Goal: Task Accomplishment & Management: Complete application form

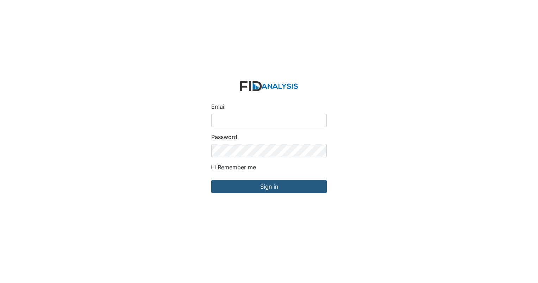
click at [233, 120] on input "Email" at bounding box center [268, 120] width 115 height 13
type input "[EMAIL_ADDRESS][DOMAIN_NAME]"
click at [210, 167] on form "Email [EMAIL_ADDRESS][DOMAIN_NAME] Password Remember me Sign in" at bounding box center [269, 142] width 127 height 132
click at [213, 169] on input "Remember me" at bounding box center [213, 167] width 5 height 5
checkbox input "true"
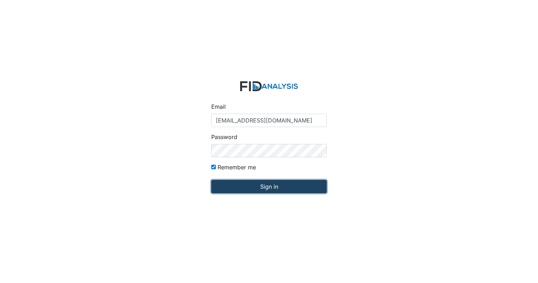
click at [253, 190] on input "Sign in" at bounding box center [268, 186] width 115 height 13
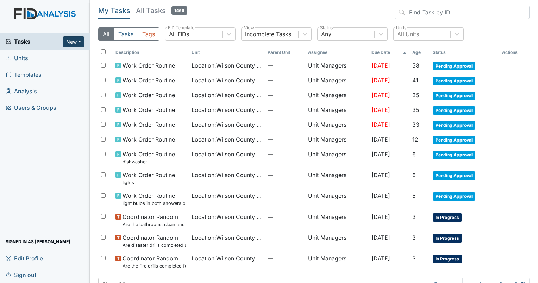
click at [77, 44] on button "New" at bounding box center [73, 41] width 21 height 11
click at [52, 146] on div "Tasks New Form Inspection Document Bundle Units Templates Analysis Users & Grou…" at bounding box center [45, 158] width 90 height 250
click at [79, 38] on button "New" at bounding box center [73, 41] width 21 height 11
drag, startPoint x: 39, startPoint y: 156, endPoint x: 34, endPoint y: 136, distance: 20.2
click at [39, 150] on div "Tasks New Form Inspection Document Bundle Units Templates Analysis Users & Grou…" at bounding box center [45, 158] width 90 height 250
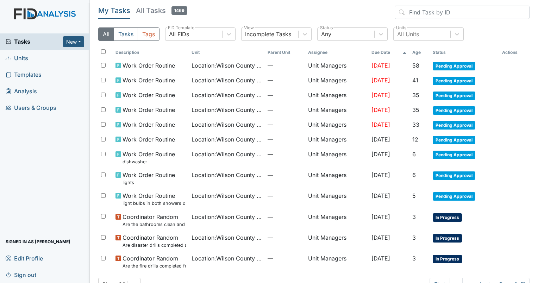
click at [24, 58] on span "Units" at bounding box center [17, 58] width 23 height 11
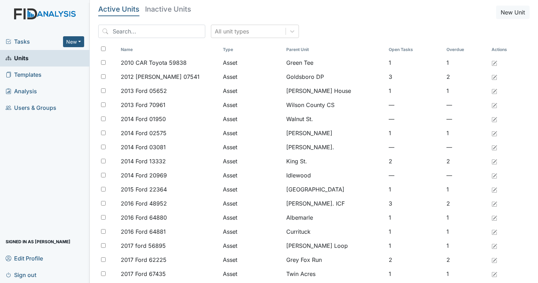
click at [21, 76] on span "Templates" at bounding box center [24, 74] width 36 height 11
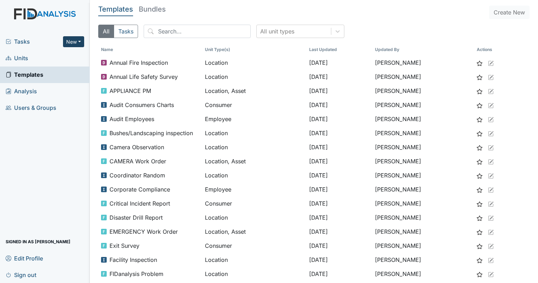
click at [76, 42] on button "New" at bounding box center [73, 41] width 21 height 11
click at [56, 55] on link "Form" at bounding box center [56, 56] width 56 height 11
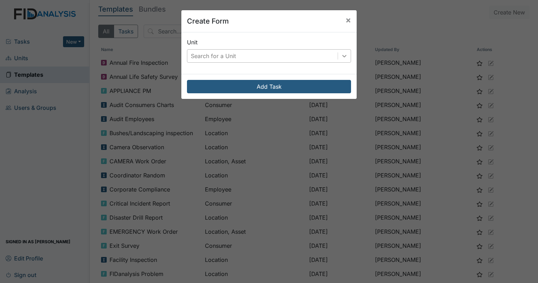
click at [344, 55] on icon at bounding box center [344, 55] width 7 height 7
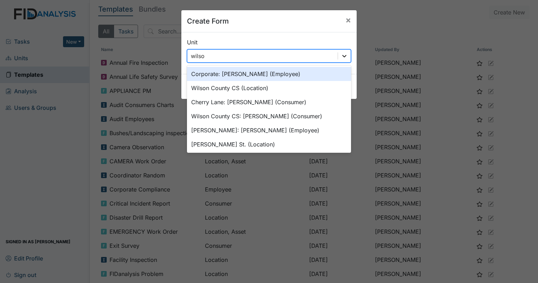
type input "[PERSON_NAME]"
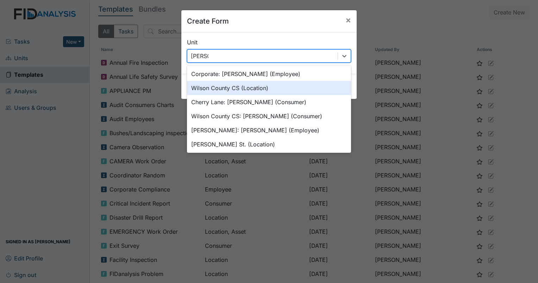
click at [254, 90] on div "Wilson County CS (Location)" at bounding box center [269, 88] width 164 height 14
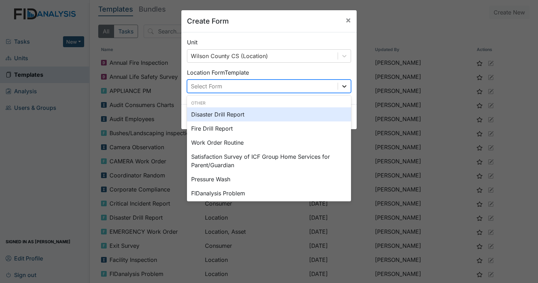
click at [342, 86] on icon at bounding box center [344, 86] width 4 height 2
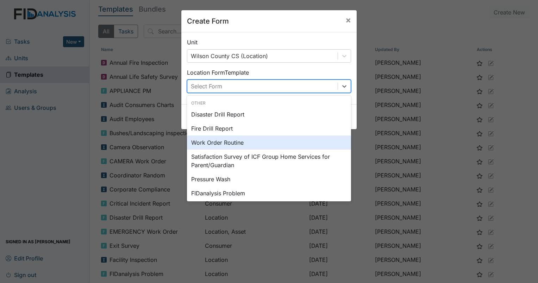
click at [234, 143] on div "Work Order Routine" at bounding box center [269, 143] width 164 height 14
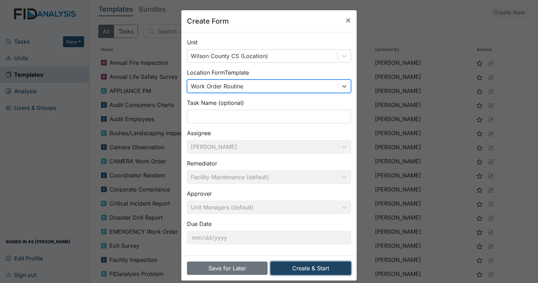
click at [319, 269] on button "Create & Start" at bounding box center [310, 268] width 81 height 13
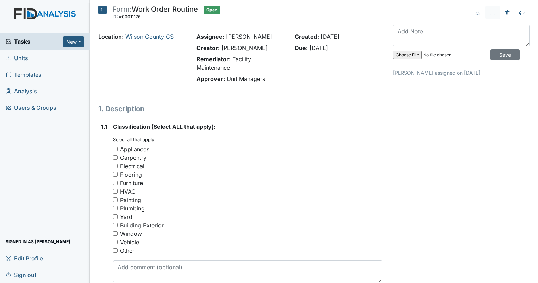
click at [115, 209] on input "Plumbing" at bounding box center [115, 208] width 5 height 5
checkbox input "true"
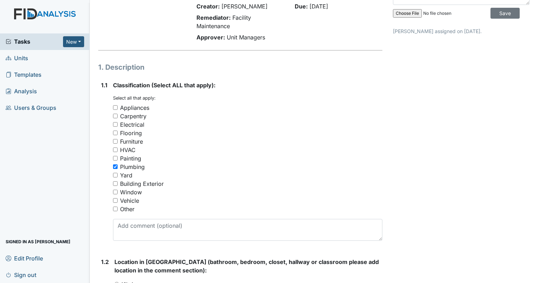
scroll to position [141, 0]
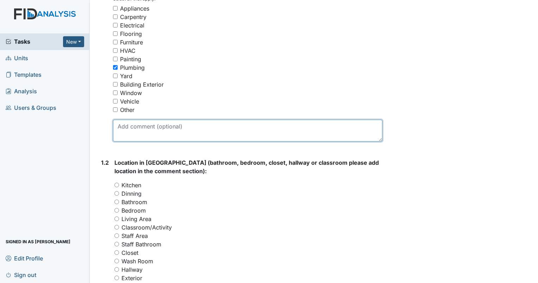
click at [148, 132] on textarea at bounding box center [247, 131] width 269 height 22
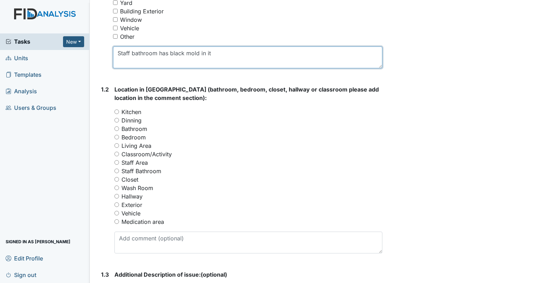
scroll to position [246, 0]
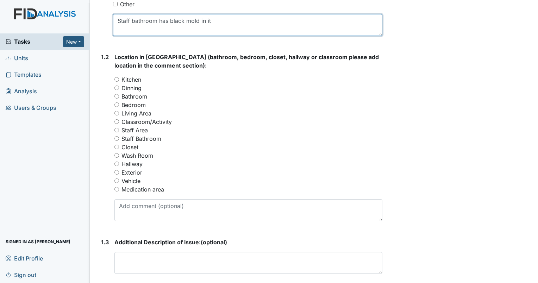
type textarea "Staff bathroom has black mold in it"
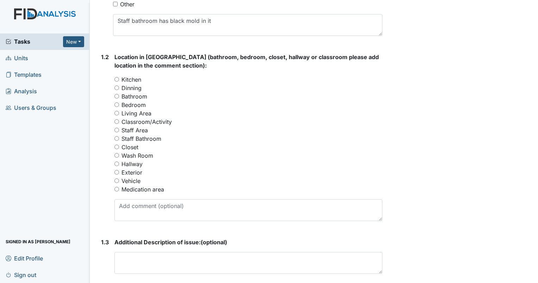
click at [115, 130] on input "Staff Area" at bounding box center [116, 130] width 5 height 5
radio input "true"
click at [116, 138] on input "Staff Bathroom" at bounding box center [116, 138] width 5 height 5
radio input "true"
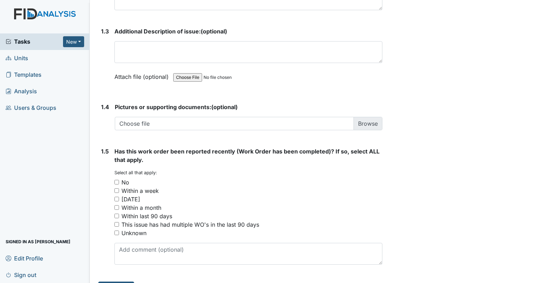
scroll to position [458, 0]
click at [116, 182] on input "No" at bounding box center [116, 182] width 5 height 5
checkbox input "true"
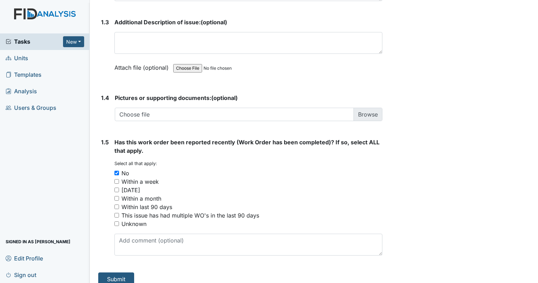
scroll to position [474, 0]
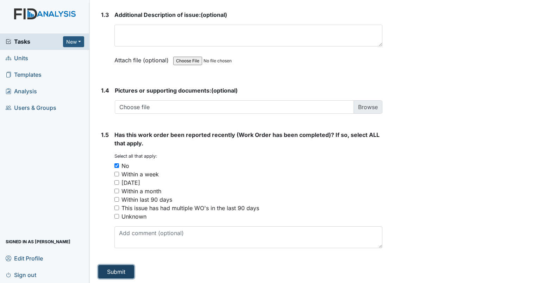
click at [123, 273] on button "Submit" at bounding box center [116, 271] width 36 height 13
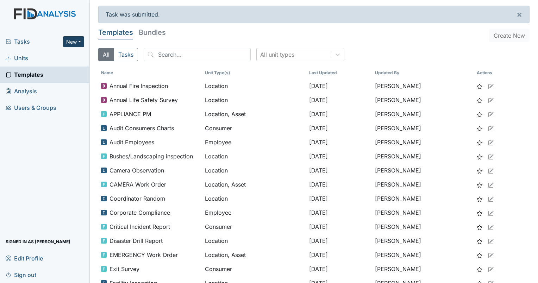
click at [80, 41] on button "New" at bounding box center [73, 41] width 21 height 11
click at [54, 57] on link "Form" at bounding box center [56, 56] width 56 height 11
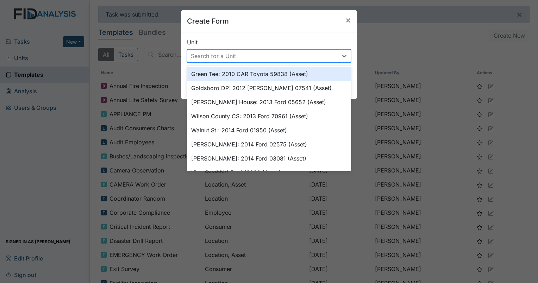
click at [255, 56] on div "Search for a Unit" at bounding box center [262, 56] width 150 height 13
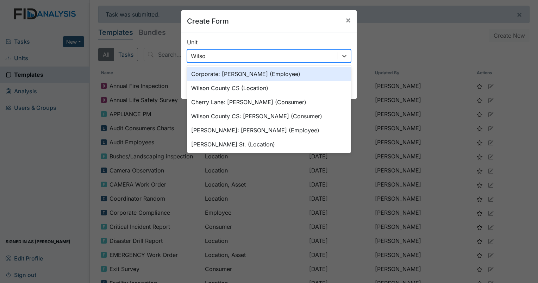
type input "Wilson"
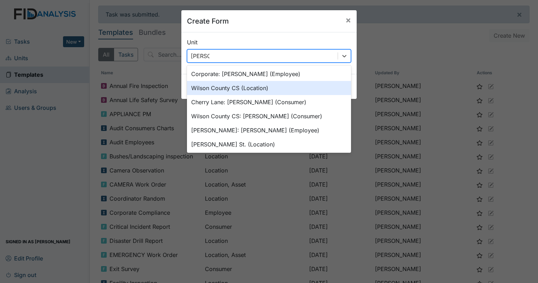
click at [229, 90] on div "Wilson County CS (Location)" at bounding box center [269, 88] width 164 height 14
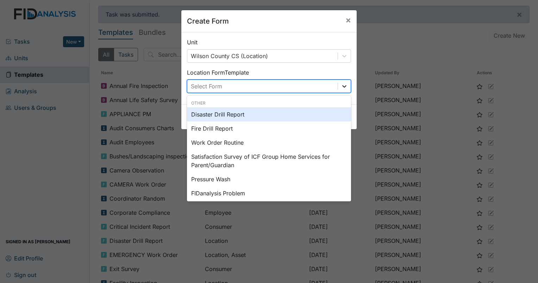
click at [342, 85] on icon at bounding box center [344, 86] width 7 height 7
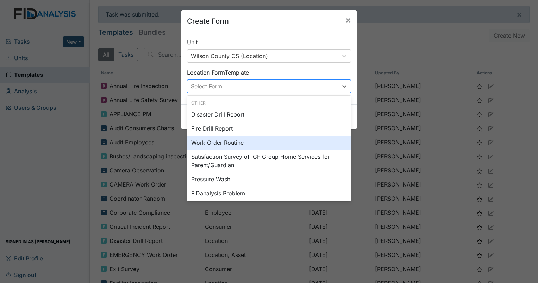
click at [223, 146] on div "Work Order Routine" at bounding box center [269, 143] width 164 height 14
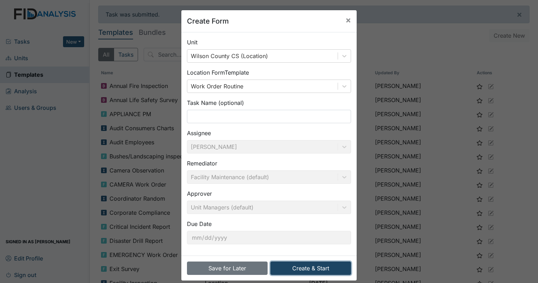
click at [318, 268] on button "Create & Start" at bounding box center [310, 268] width 81 height 13
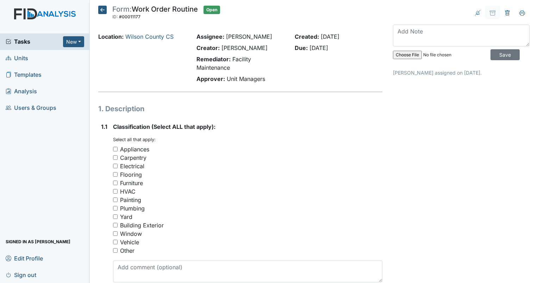
click at [114, 167] on input "Electrical" at bounding box center [115, 166] width 5 height 5
checkbox input "true"
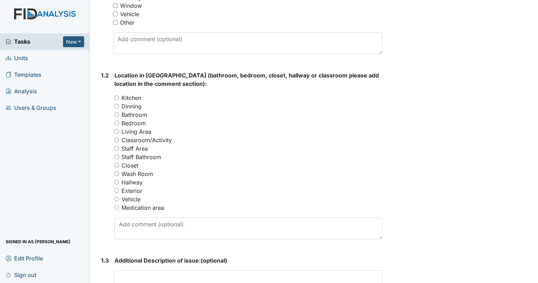
scroll to position [246, 0]
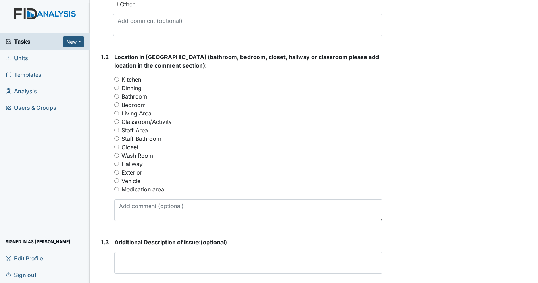
click at [115, 163] on input "Hallway" at bounding box center [116, 164] width 5 height 5
radio input "true"
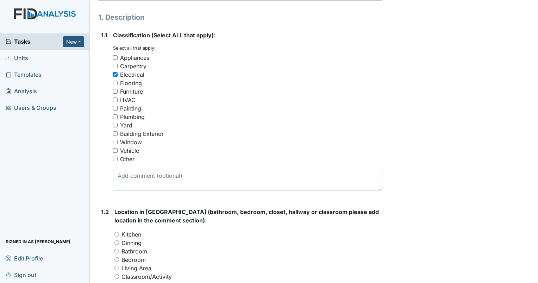
scroll to position [70, 0]
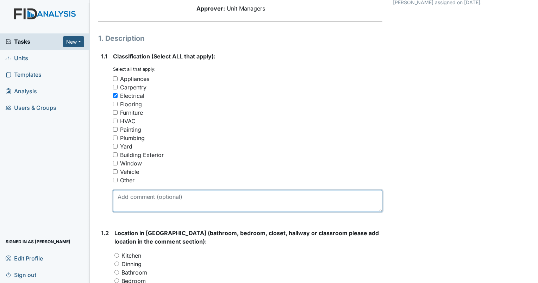
drag, startPoint x: 157, startPoint y: 199, endPoint x: 282, endPoint y: 182, distance: 126.1
click at [157, 198] on textarea at bounding box center [247, 201] width 269 height 22
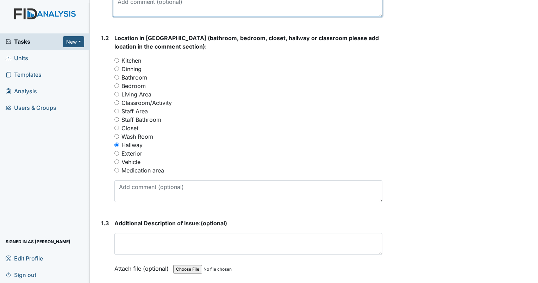
scroll to position [282, 0]
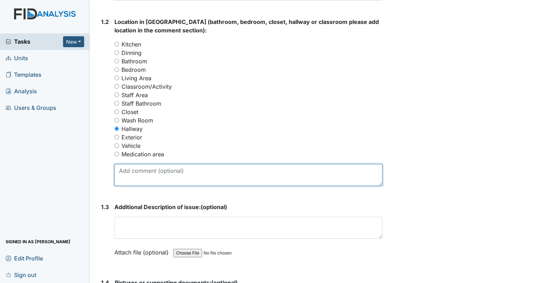
click at [192, 172] on textarea at bounding box center [248, 175] width 268 height 22
type textarea "L"
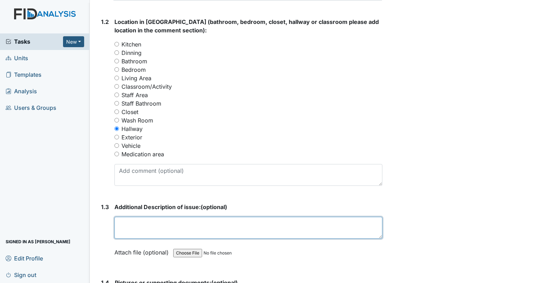
click at [154, 222] on textarea at bounding box center [248, 228] width 268 height 22
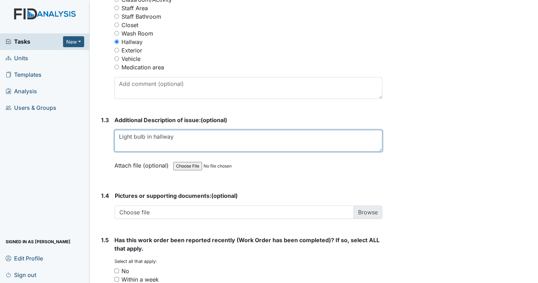
scroll to position [387, 0]
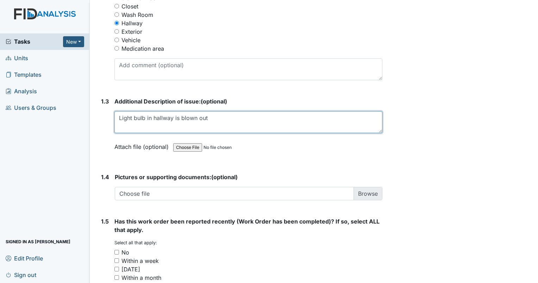
click at [211, 115] on textarea "Light bulb in hallway is blown out" at bounding box center [248, 122] width 268 height 22
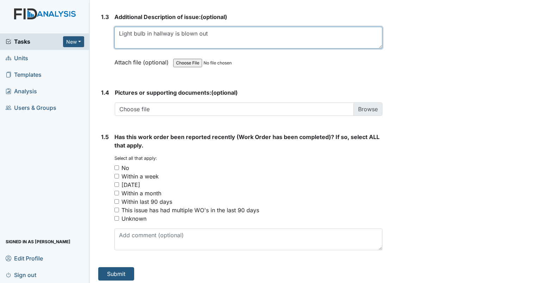
scroll to position [474, 0]
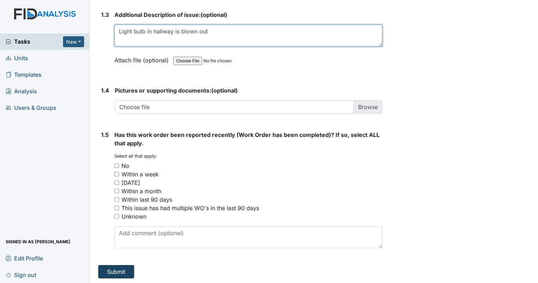
type textarea "Light bulb in hallway is blown out"
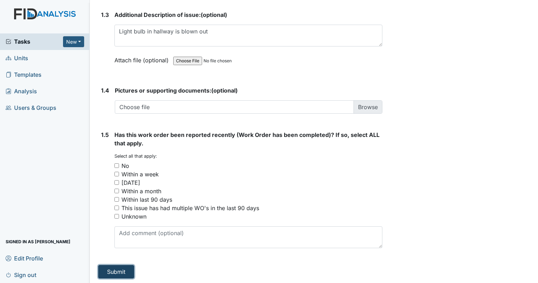
click at [119, 269] on button "Submit" at bounding box center [116, 271] width 36 height 13
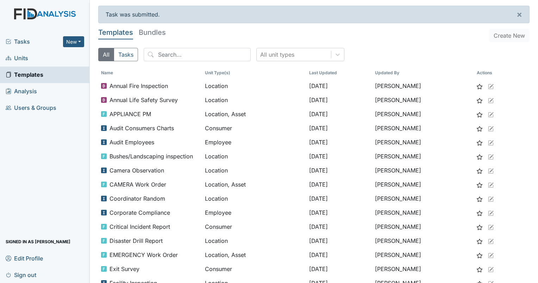
click at [24, 90] on span "Analysis" at bounding box center [21, 91] width 31 height 11
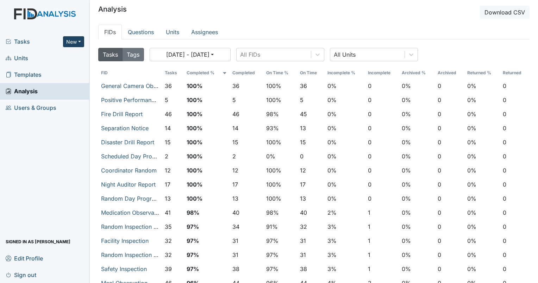
click at [80, 43] on button "New" at bounding box center [73, 41] width 21 height 11
click at [52, 79] on link "Document" at bounding box center [56, 78] width 56 height 11
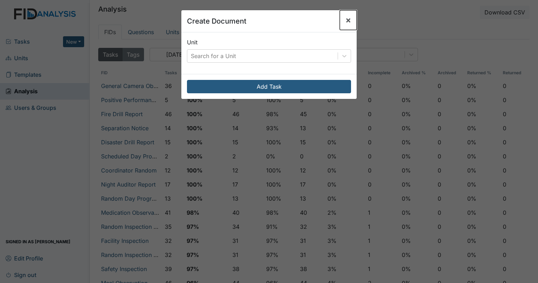
click at [345, 20] on span "×" at bounding box center [348, 20] width 6 height 10
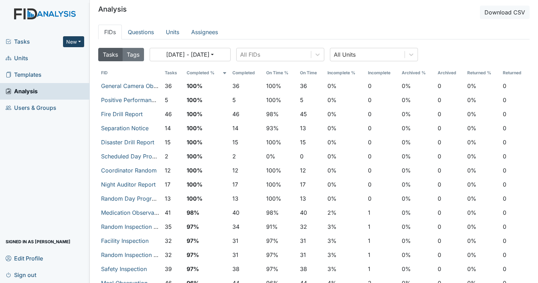
click at [78, 39] on button "New" at bounding box center [73, 41] width 21 height 11
click at [46, 56] on link "Form" at bounding box center [56, 56] width 56 height 11
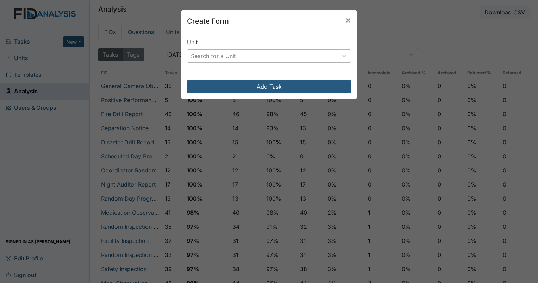
click at [277, 58] on div "Search for a Unit" at bounding box center [262, 56] width 150 height 13
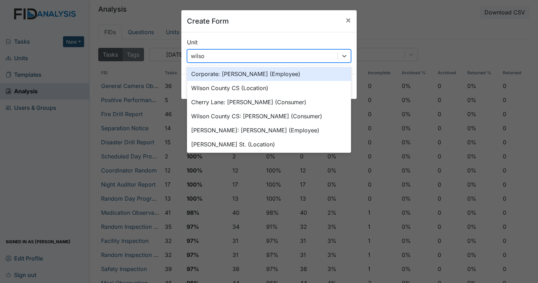
type input "wilson"
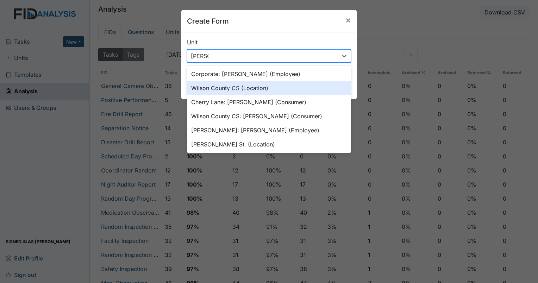
click at [242, 87] on div "Wilson County CS (Location)" at bounding box center [269, 88] width 164 height 14
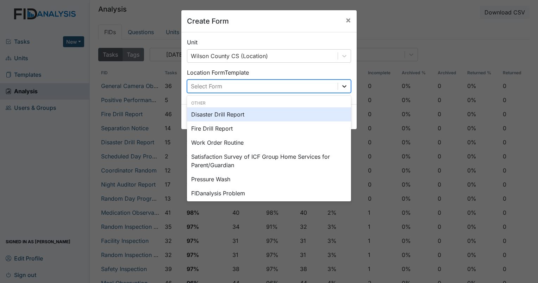
click at [343, 86] on icon at bounding box center [344, 86] width 4 height 2
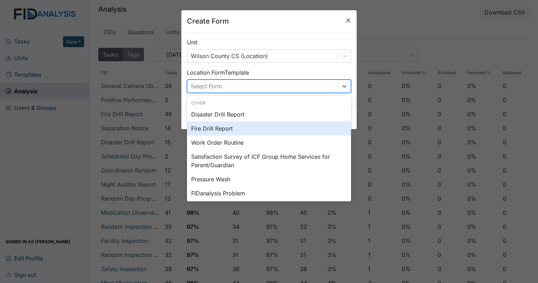
click at [230, 130] on div "Fire Drill Report" at bounding box center [269, 128] width 164 height 14
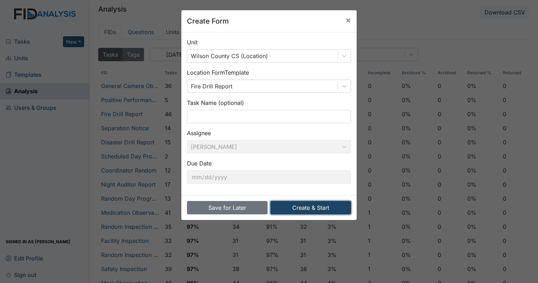
click at [315, 206] on button "Create & Start" at bounding box center [310, 207] width 81 height 13
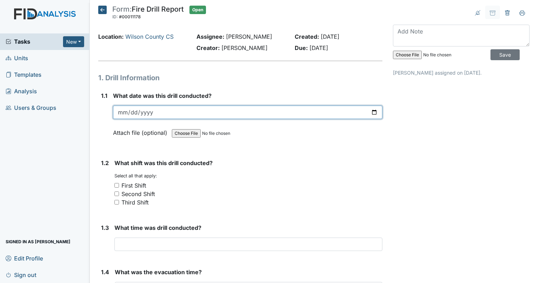
click at [124, 116] on input "date" at bounding box center [247, 112] width 269 height 13
type input "[DATE]"
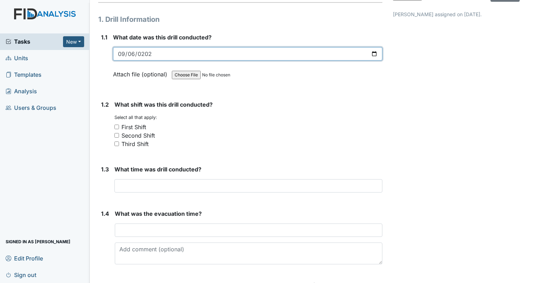
scroll to position [70, 0]
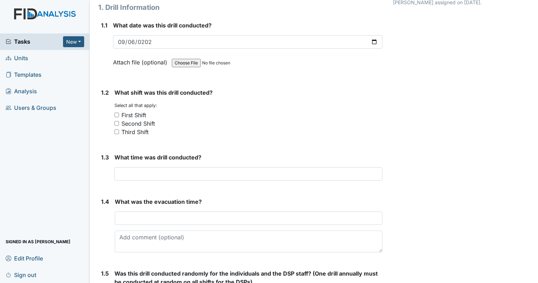
click at [117, 115] on input "First Shift" at bounding box center [116, 115] width 5 height 5
checkbox input "true"
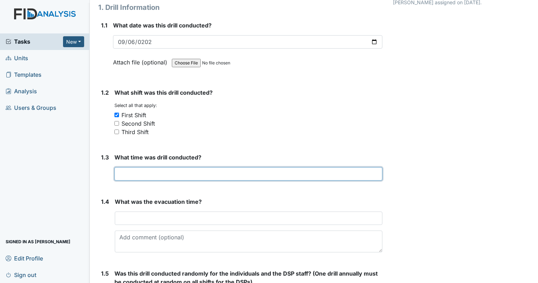
click at [140, 173] on input "text" at bounding box center [248, 173] width 268 height 13
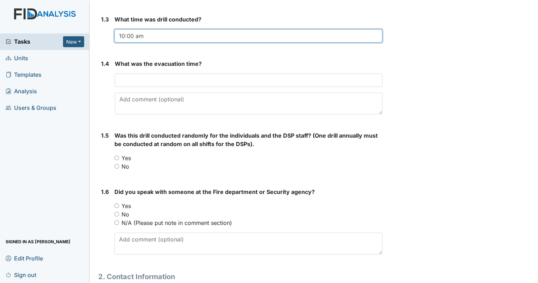
scroll to position [211, 0]
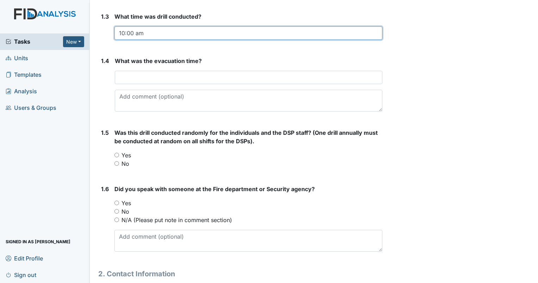
type input "10:00 am"
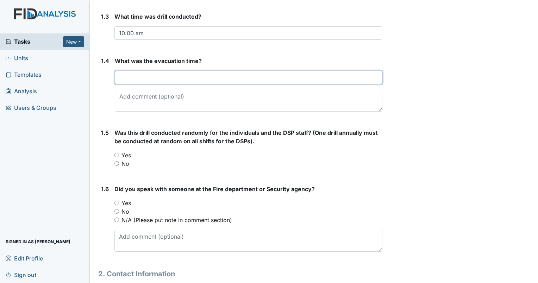
click at [144, 77] on input "text" at bounding box center [249, 77] width 268 height 13
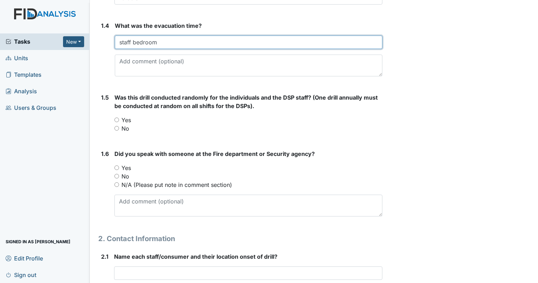
scroll to position [282, 0]
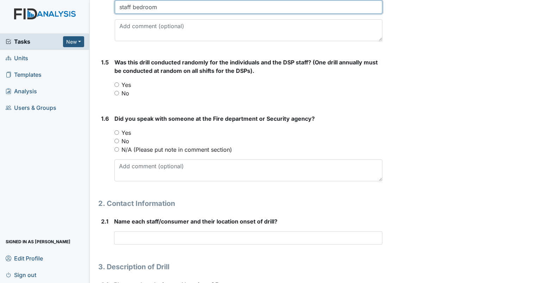
type input "staff bedroom"
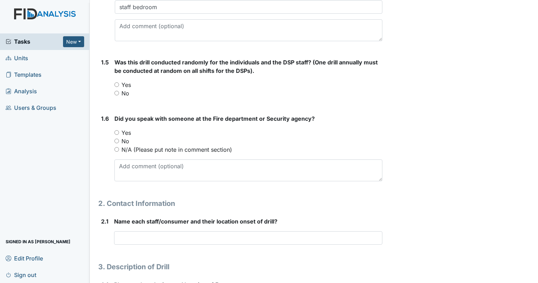
drag, startPoint x: 117, startPoint y: 85, endPoint x: 139, endPoint y: 84, distance: 22.2
click at [118, 85] on input "Yes" at bounding box center [116, 84] width 5 height 5
radio input "true"
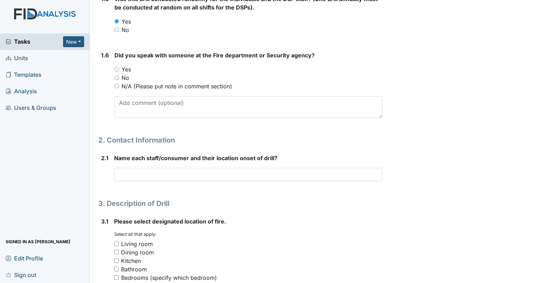
scroll to position [352, 0]
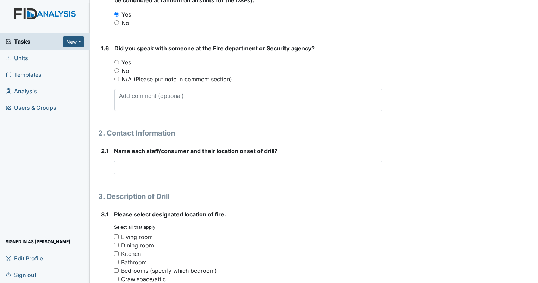
click at [116, 61] on input "Yes" at bounding box center [116, 62] width 5 height 5
radio input "true"
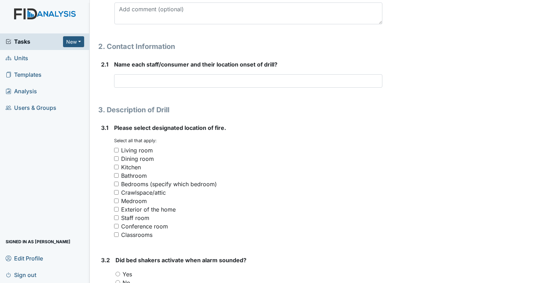
scroll to position [458, 0]
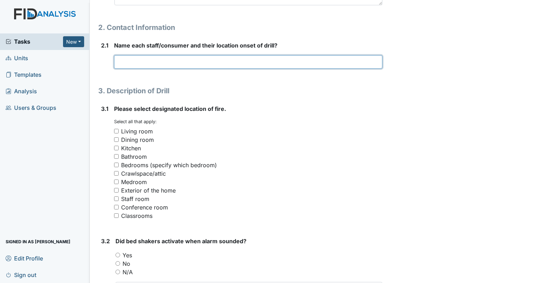
click at [124, 61] on input "text" at bounding box center [248, 61] width 268 height 13
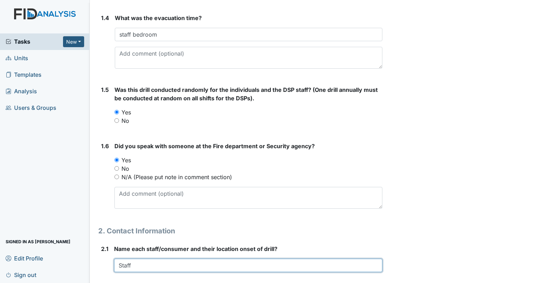
scroll to position [246, 0]
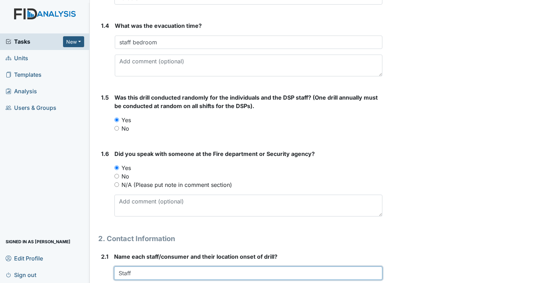
type input "Staff"
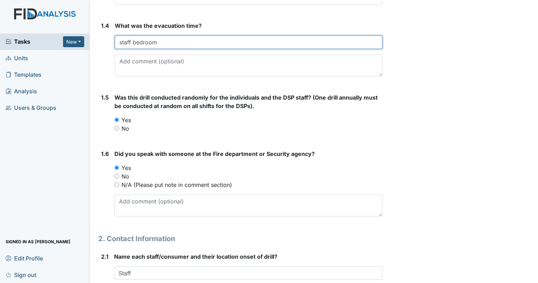
drag, startPoint x: 163, startPoint y: 42, endPoint x: 134, endPoint y: 45, distance: 29.4
click at [115, 48] on input "staff bedroom" at bounding box center [249, 42] width 268 height 13
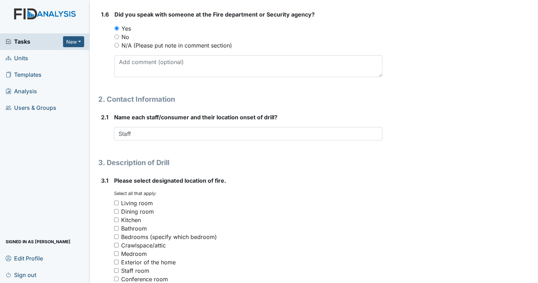
scroll to position [387, 0]
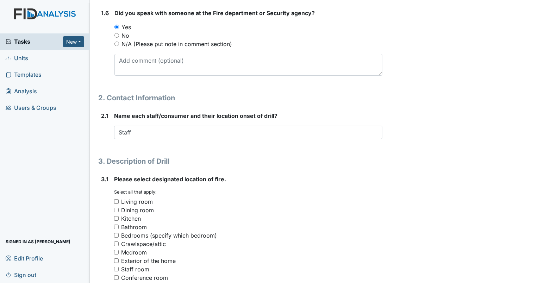
type input "Consumers bed room"
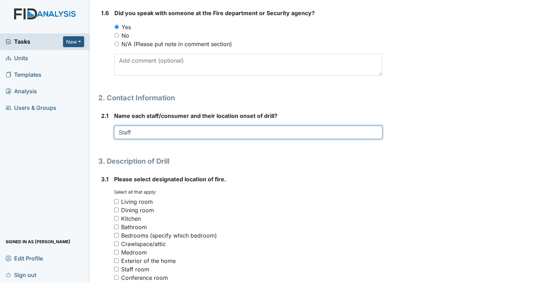
click at [137, 132] on input "Staff" at bounding box center [248, 132] width 268 height 13
click at [207, 132] on input "Staff was in staff room, CM, EW," at bounding box center [248, 132] width 268 height 13
drag, startPoint x: 207, startPoint y: 132, endPoint x: 218, endPoint y: 109, distance: 25.5
click at [218, 109] on div "1. Drill Information 1.1 What date was this drill conducted? 2025-09-06 Attach …" at bounding box center [240, 221] width 284 height 1073
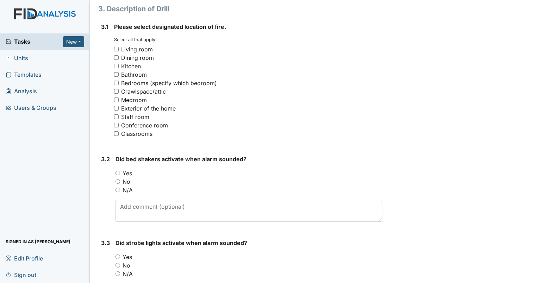
scroll to position [528, 0]
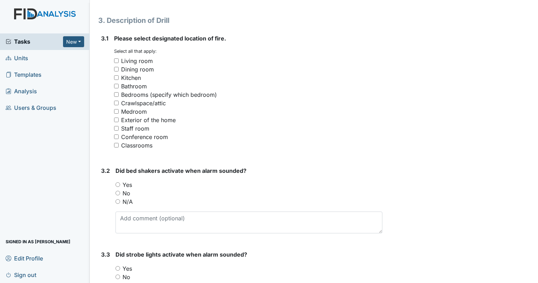
type input "Staff was in staff room, CM, EW, MB AND JT WHEREIN THERE BEDROOM"
click at [116, 128] on input "Staff room" at bounding box center [116, 128] width 5 height 5
checkbox input "true"
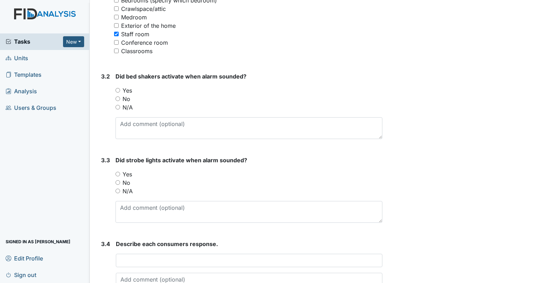
scroll to position [634, 0]
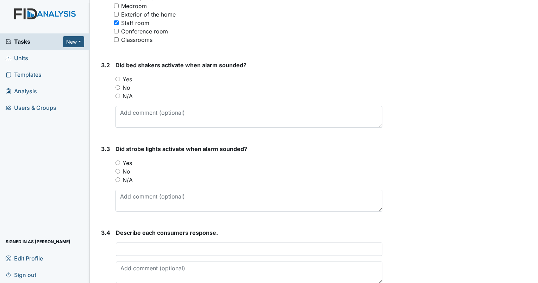
drag, startPoint x: 116, startPoint y: 95, endPoint x: 159, endPoint y: 94, distance: 43.3
click at [117, 94] on input "N/A" at bounding box center [117, 96] width 5 height 5
radio input "true"
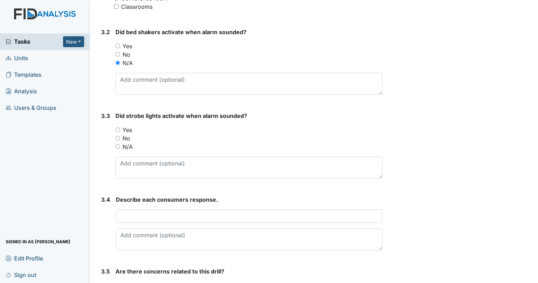
scroll to position [739, 0]
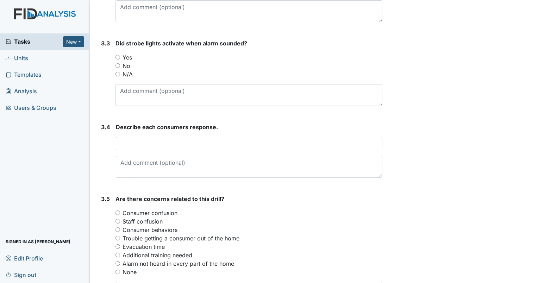
click at [118, 74] on input "N/A" at bounding box center [117, 74] width 5 height 5
radio input "true"
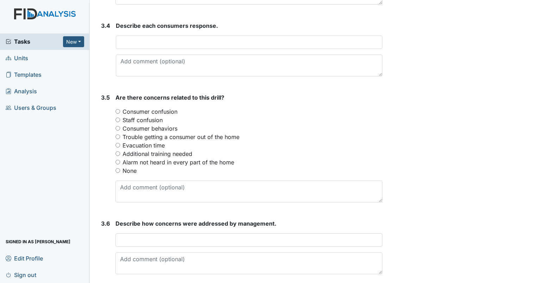
scroll to position [845, 0]
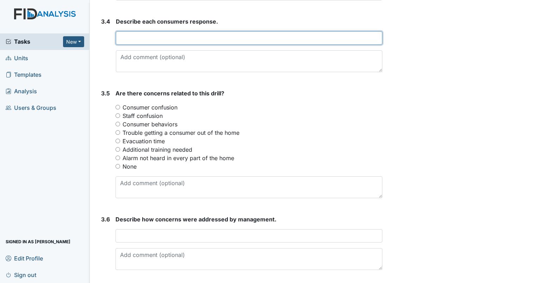
drag, startPoint x: 132, startPoint y: 40, endPoint x: 190, endPoint y: 28, distance: 59.0
click at [133, 39] on input "text" at bounding box center [249, 37] width 267 height 13
type input "Each Consumer moved quickly you designed location outside"
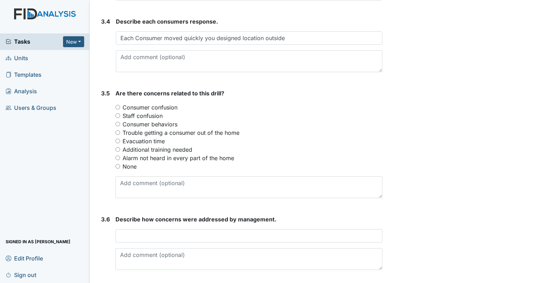
click at [117, 167] on input "None" at bounding box center [117, 166] width 5 height 5
radio input "true"
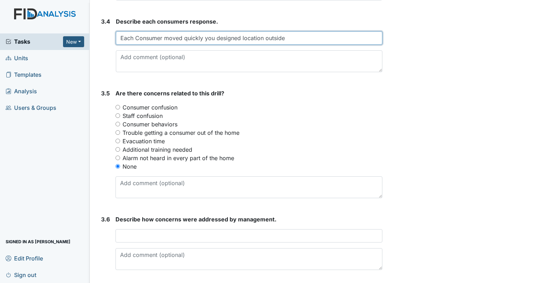
click at [292, 38] on input "Each Consumer moved quickly you designed location outside" at bounding box center [249, 37] width 267 height 13
click at [240, 36] on input "Each Consumer moved quickly you designed location outside" at bounding box center [249, 37] width 267 height 13
click at [252, 33] on input "Each Consumer moved quickly location outside" at bounding box center [249, 37] width 267 height 13
type input "Each Consumer moved quickly location outside"
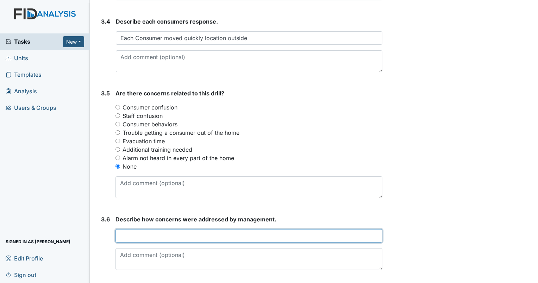
click at [163, 232] on input "text" at bounding box center [248, 235] width 267 height 13
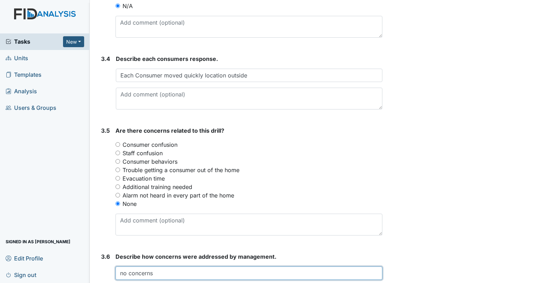
scroll to position [775, 0]
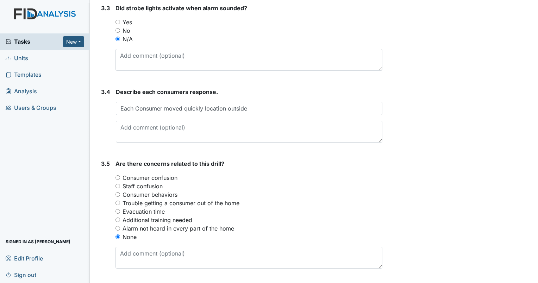
type input "no concerns"
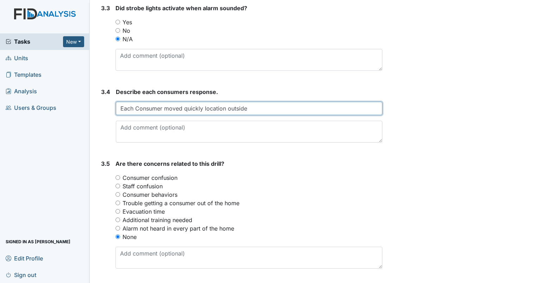
click at [203, 108] on input "Each Consumer moved quickly location outside" at bounding box center [249, 108] width 267 height 13
click at [228, 109] on input "Each Consumer moved quickly location outside" at bounding box center [249, 108] width 267 height 13
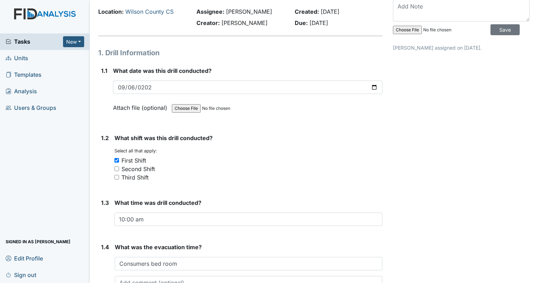
scroll to position [0, 0]
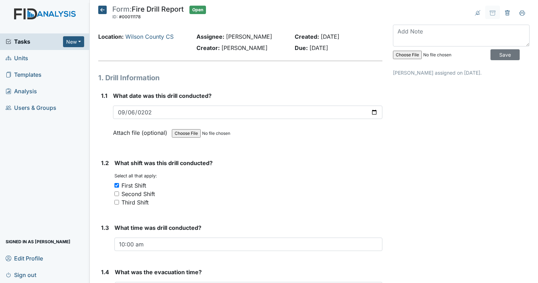
type input "Each Consumer moved quickly to outside"
click at [400, 54] on input "file" at bounding box center [441, 54] width 96 height 17
click at [403, 53] on input "file" at bounding box center [441, 54] width 96 height 17
click at [410, 55] on input "file" at bounding box center [441, 54] width 96 height 17
type input "C:\fakepath\firedrill.pdf"
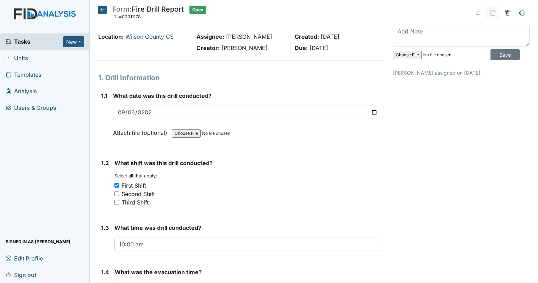
click at [429, 54] on input "file" at bounding box center [441, 54] width 96 height 17
click at [407, 54] on input "file" at bounding box center [441, 54] width 96 height 17
type input "C:\fakepath\firedrill.pdf"
click at [501, 56] on input "Save" at bounding box center [504, 54] width 29 height 11
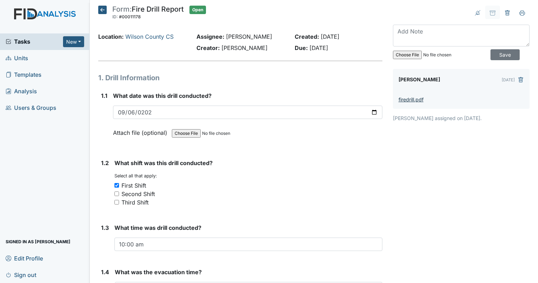
click at [401, 99] on link "firedrill.pdf" at bounding box center [411, 99] width 25 height 6
click at [404, 98] on link "firedrill.pdf" at bounding box center [411, 99] width 25 height 6
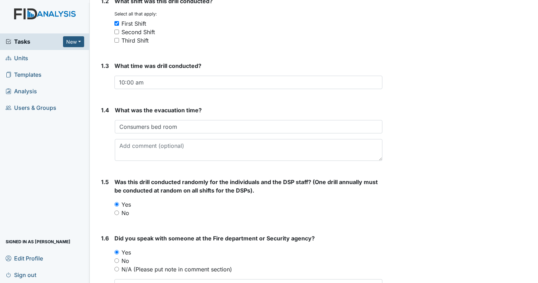
scroll to position [197, 0]
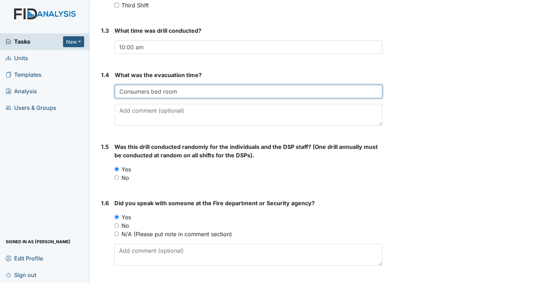
click at [193, 90] on input "Consumers bed room" at bounding box center [249, 91] width 268 height 13
type input "C"
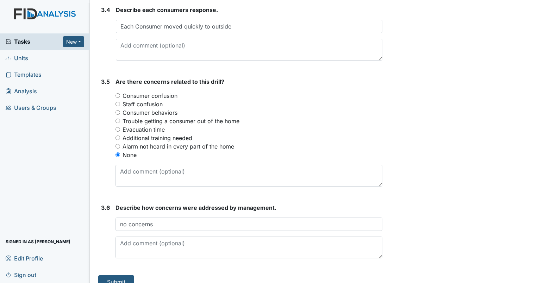
scroll to position [866, 0]
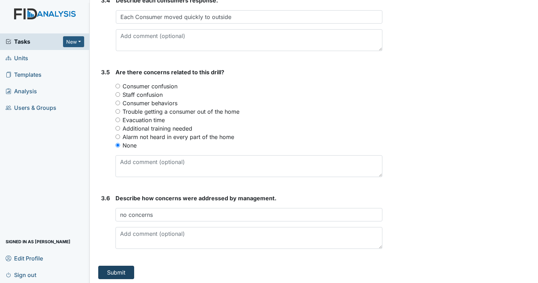
type input "1 min"
click at [110, 272] on button "Submit" at bounding box center [116, 272] width 36 height 13
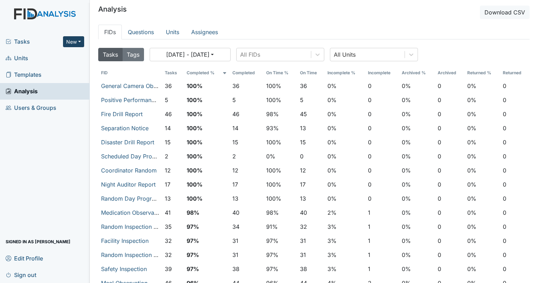
click at [76, 41] on button "New" at bounding box center [73, 41] width 21 height 11
click at [46, 58] on link "Form" at bounding box center [56, 56] width 56 height 11
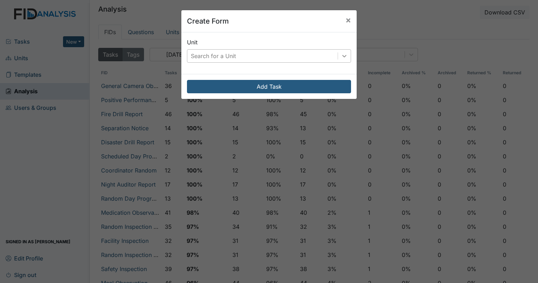
click at [342, 56] on icon at bounding box center [344, 56] width 4 height 2
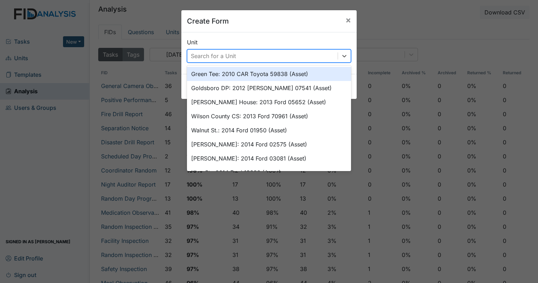
type input "w"
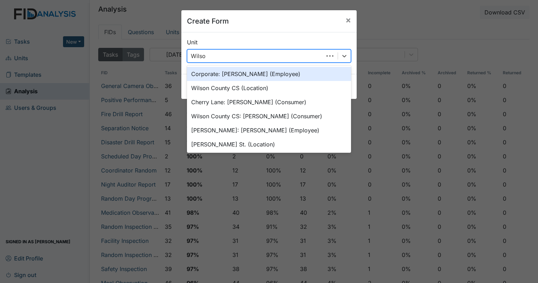
type input "[PERSON_NAME]"
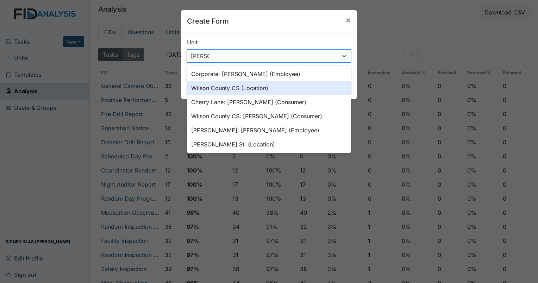
click at [270, 90] on div "Wilson County CS (Location)" at bounding box center [269, 88] width 164 height 14
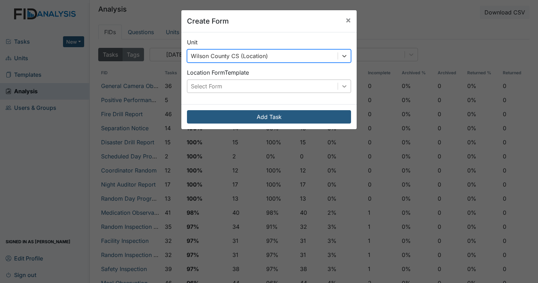
click at [342, 86] on icon at bounding box center [344, 86] width 4 height 2
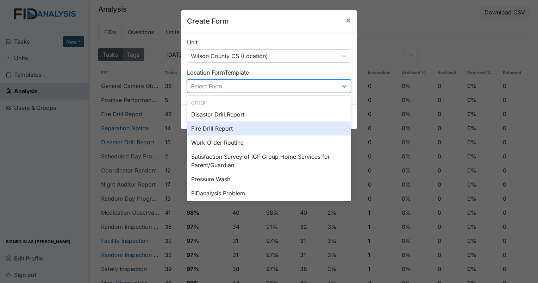
click at [255, 127] on div "Fire Drill Report" at bounding box center [269, 128] width 164 height 14
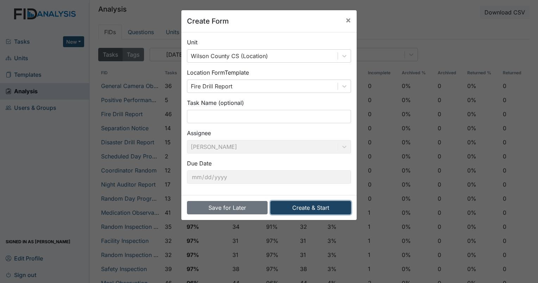
click at [313, 208] on button "Create & Start" at bounding box center [310, 207] width 81 height 13
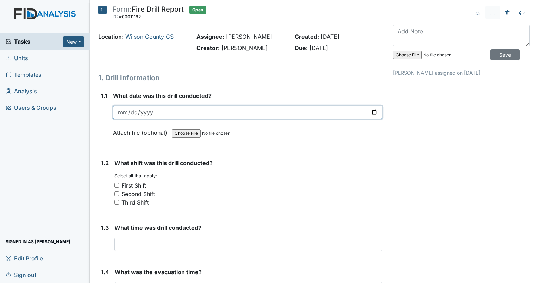
click at [370, 112] on input "date" at bounding box center [247, 112] width 269 height 13
click at [370, 114] on input "[DATE]" at bounding box center [247, 112] width 269 height 13
type input "[DATE]"
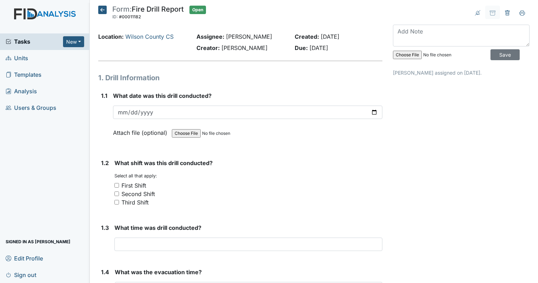
click at [118, 203] on input "Third Shift" at bounding box center [116, 202] width 5 height 5
checkbox input "true"
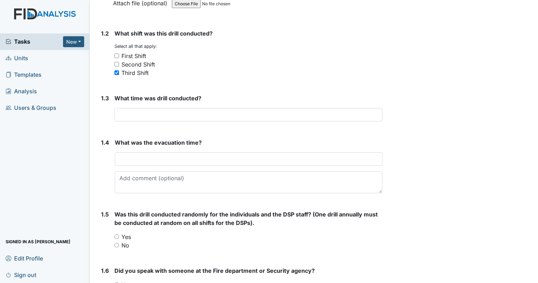
scroll to position [141, 0]
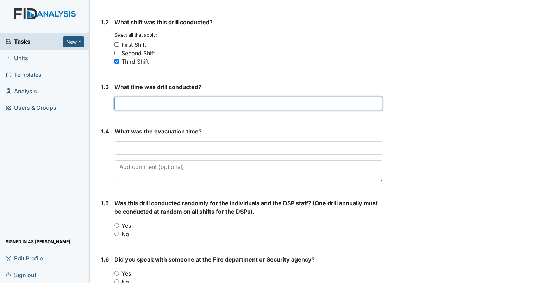
click at [135, 106] on input "text" at bounding box center [248, 103] width 268 height 13
type input "3:00am"
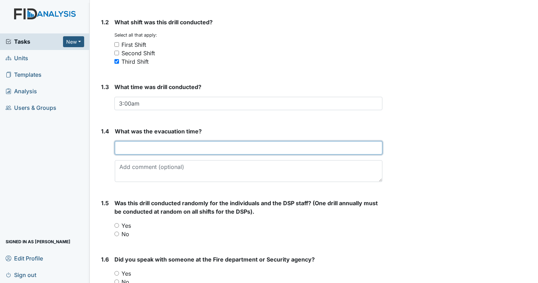
click at [154, 147] on input "text" at bounding box center [249, 147] width 268 height 13
type input "1 min"
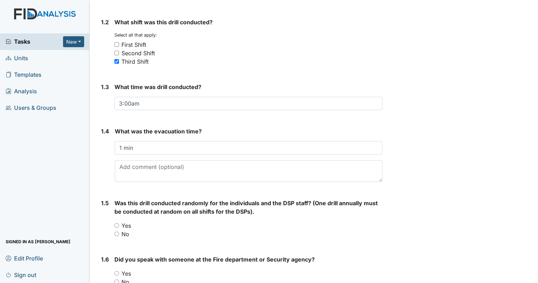
drag, startPoint x: 116, startPoint y: 223, endPoint x: 158, endPoint y: 231, distance: 43.0
click at [117, 224] on input "Yes" at bounding box center [116, 225] width 5 height 5
radio input "true"
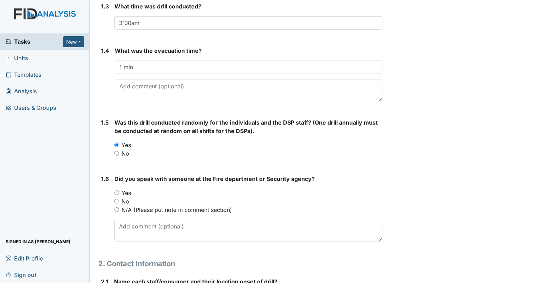
scroll to position [246, 0]
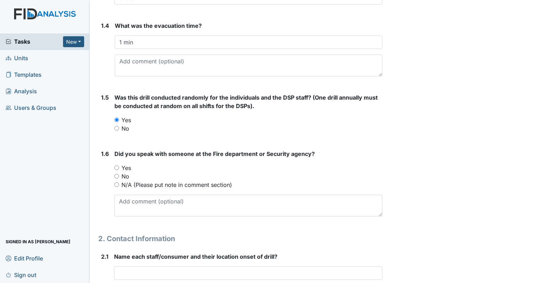
click at [117, 168] on input "Yes" at bounding box center [116, 167] width 5 height 5
radio input "true"
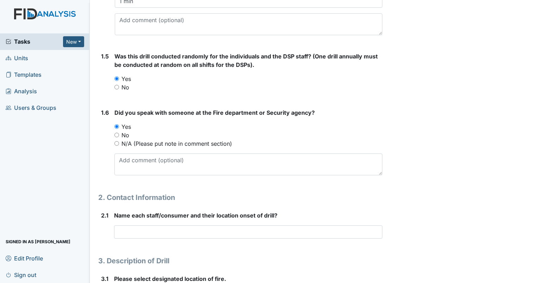
scroll to position [352, 0]
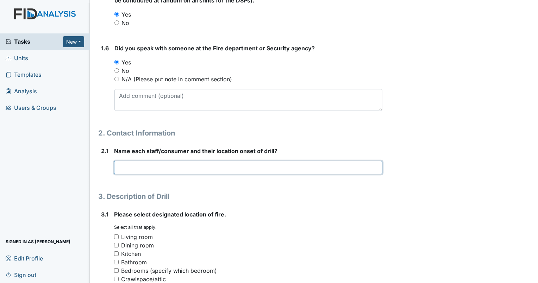
click at [134, 166] on input "text" at bounding box center [248, 167] width 268 height 13
click at [131, 168] on input "All were in bedroom" at bounding box center [248, 167] width 268 height 13
click at [187, 171] on input "All where in bedroom" at bounding box center [248, 167] width 268 height 13
click at [173, 168] on input "All were in bedroom" at bounding box center [248, 167] width 268 height 13
click at [148, 166] on input "All were in bedroom" at bounding box center [248, 167] width 268 height 13
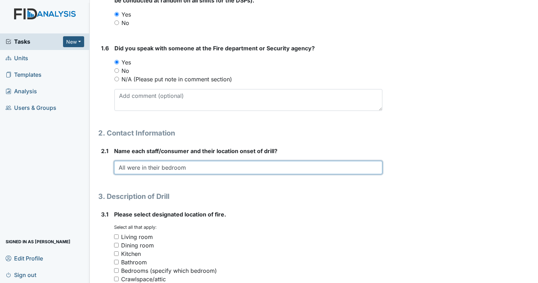
click at [194, 165] on input "All were in their bedroom" at bounding box center [248, 167] width 268 height 13
click at [264, 168] on input "All were in their bedrooms CM, NP, EW, CC, MB and JT staff WAS IN BED" at bounding box center [248, 167] width 268 height 13
click at [273, 168] on input "All were in their bedrooms CM, NP, EW, CC, MB and JT. staff WAS IN BED" at bounding box center [248, 167] width 268 height 13
click at [271, 168] on input "All were in their bedrooms CM, NP, EW, CC, MB and JT. staff WAS IN BED" at bounding box center [248, 167] width 268 height 13
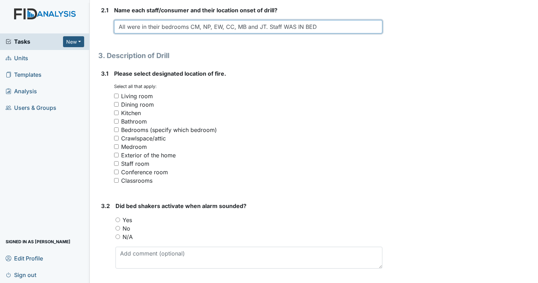
scroll to position [458, 0]
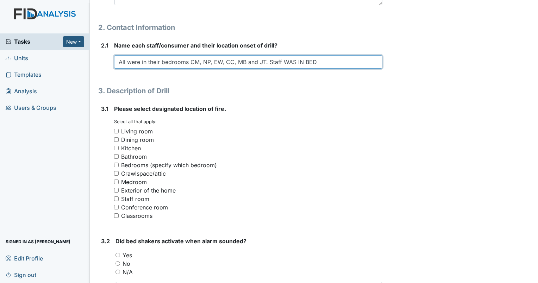
type input "All were in their bedrooms CM, NP, EW, CC, MB and JT. Staff WAS IN BED"
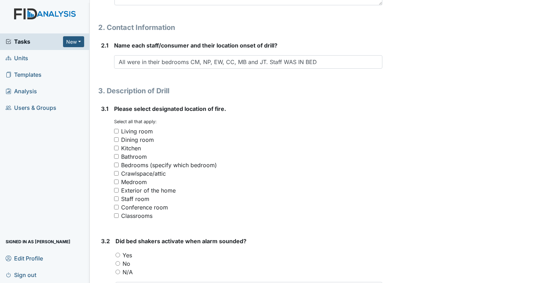
click at [116, 130] on input "Living room" at bounding box center [116, 131] width 5 height 5
checkbox input "true"
click at [117, 146] on input "Kitchen" at bounding box center [116, 148] width 5 height 5
checkbox input "true"
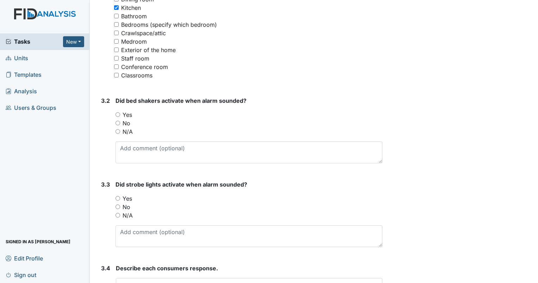
scroll to position [599, 0]
click at [118, 131] on input "N/A" at bounding box center [117, 131] width 5 height 5
radio input "true"
drag, startPoint x: 119, startPoint y: 214, endPoint x: 152, endPoint y: 214, distance: 33.1
click at [119, 214] on input "N/A" at bounding box center [117, 215] width 5 height 5
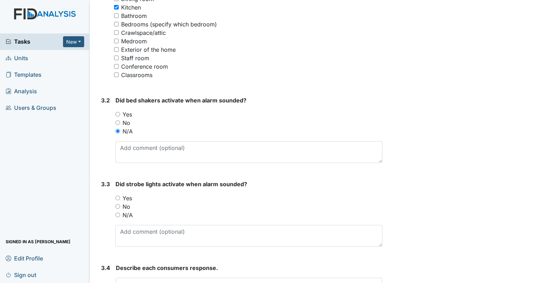
radio input "true"
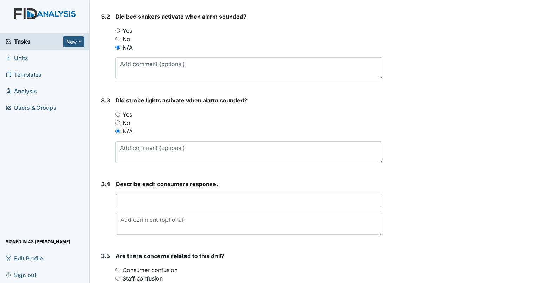
scroll to position [739, 0]
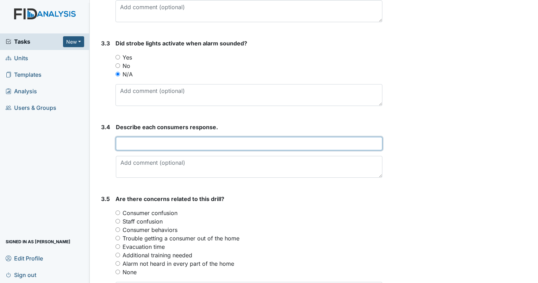
click at [145, 143] on input "text" at bounding box center [249, 143] width 267 height 13
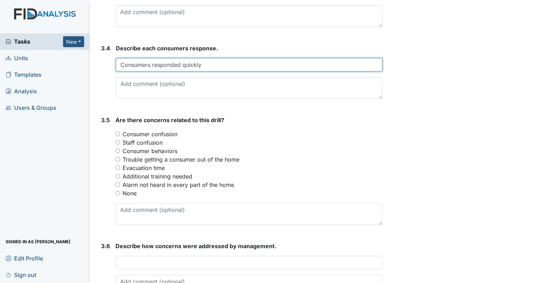
scroll to position [845, 0]
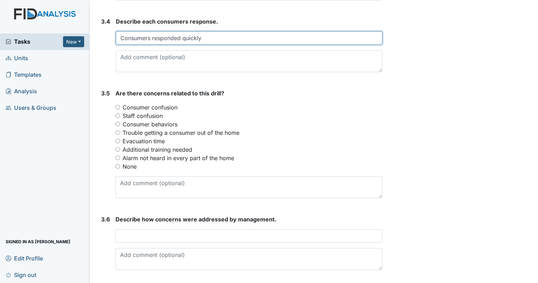
type input "Consumers responded quickly"
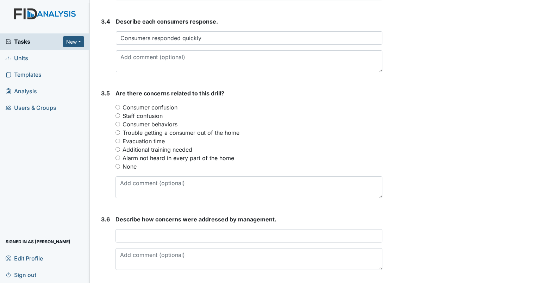
click at [117, 166] on input "None" at bounding box center [117, 166] width 5 height 5
radio input "true"
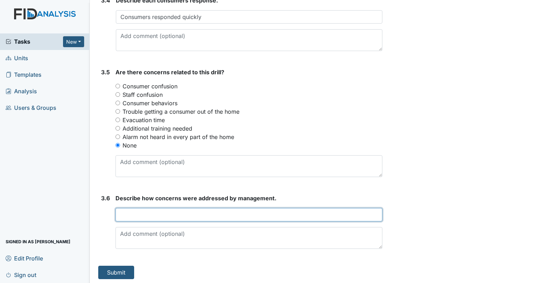
click at [170, 214] on input "text" at bounding box center [248, 214] width 267 height 13
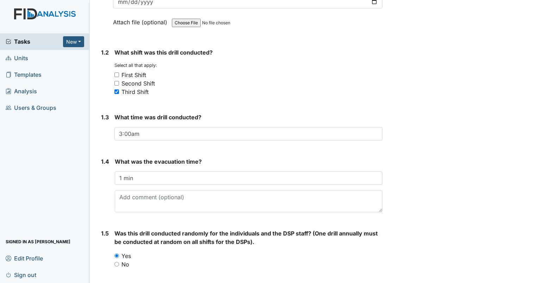
scroll to position [0, 0]
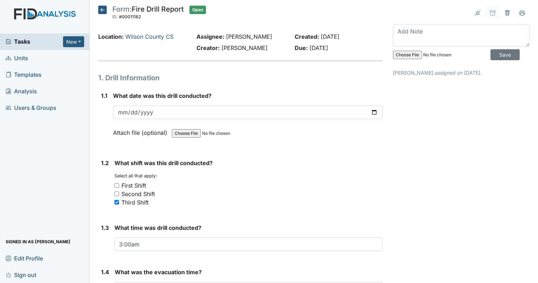
type input "None"
click at [405, 56] on input "file" at bounding box center [441, 54] width 96 height 17
type input "C:\fakepath\fire drill.pdf"
click at [425, 53] on input "file" at bounding box center [441, 54] width 96 height 17
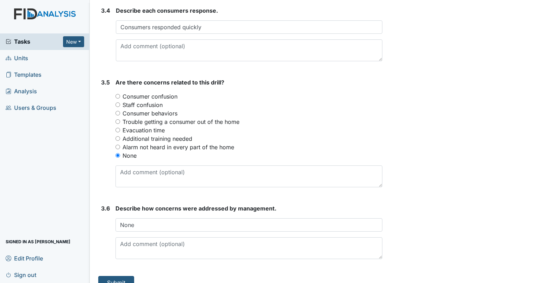
scroll to position [866, 0]
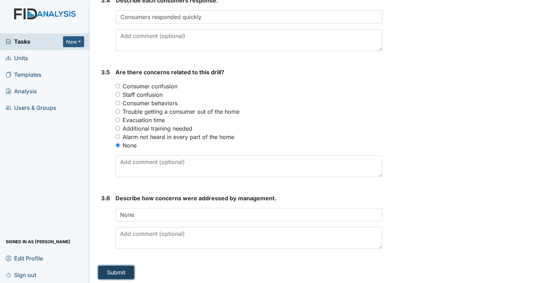
drag, startPoint x: 125, startPoint y: 271, endPoint x: 120, endPoint y: 271, distance: 4.2
click at [124, 271] on button "Submit" at bounding box center [116, 272] width 36 height 13
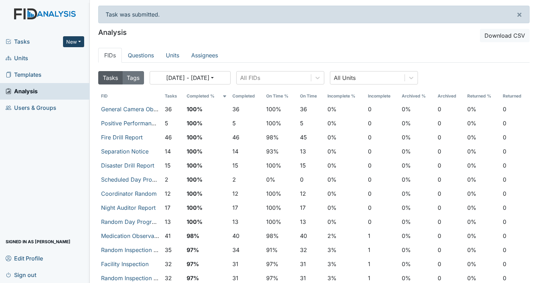
click at [73, 40] on button "New" at bounding box center [73, 41] width 21 height 11
click at [41, 52] on link "Form" at bounding box center [56, 56] width 56 height 11
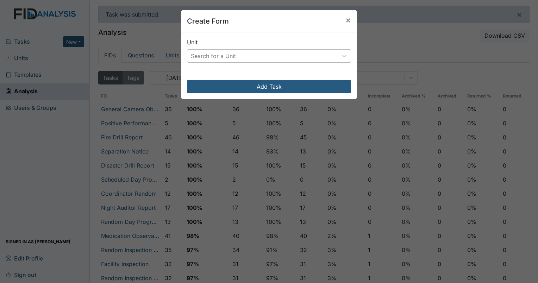
click at [302, 55] on div "Search for a Unit" at bounding box center [262, 56] width 150 height 13
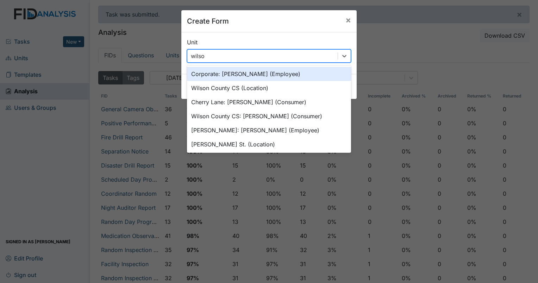
type input "[PERSON_NAME]"
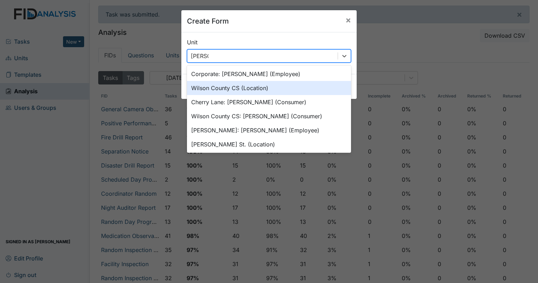
click at [261, 86] on div "Wilson County CS (Location)" at bounding box center [269, 88] width 164 height 14
